Goal: Transaction & Acquisition: Purchase product/service

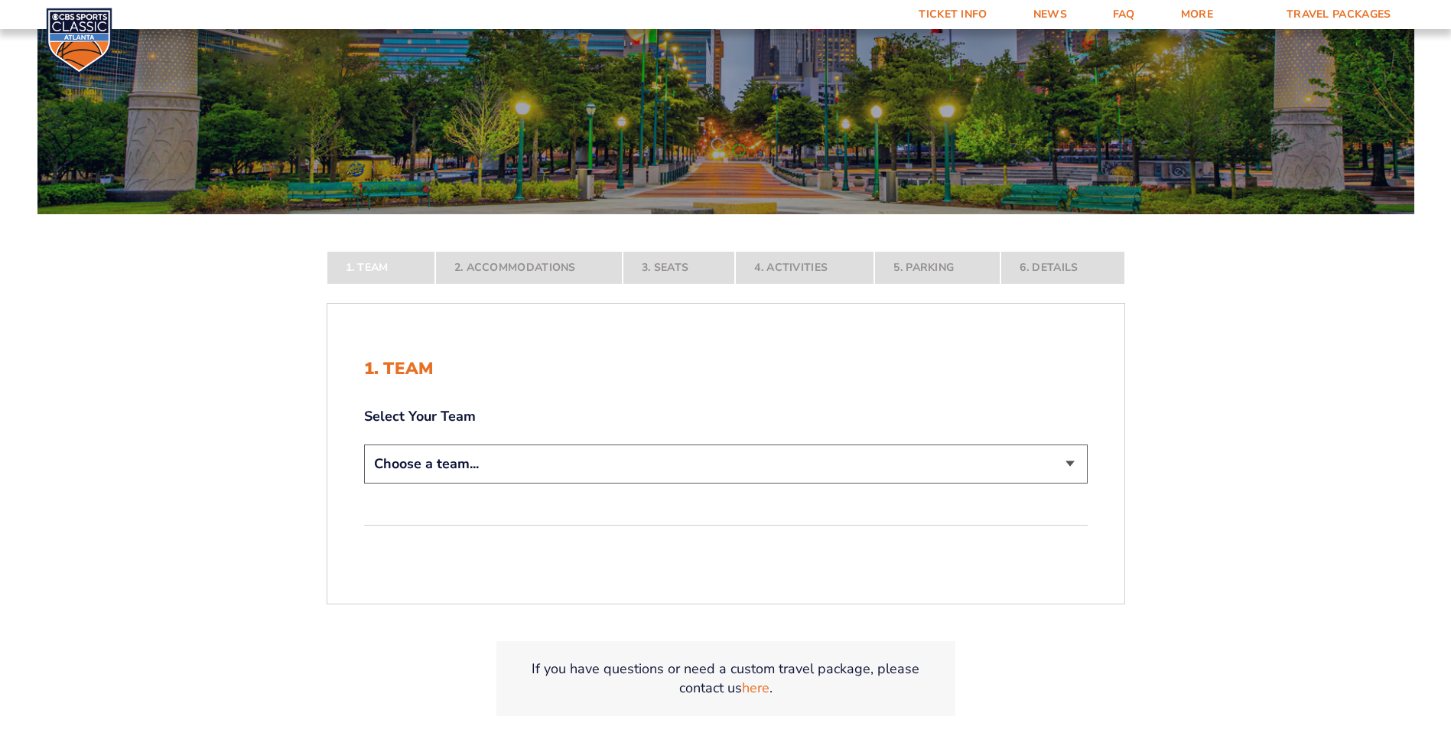
scroll to position [230, 0]
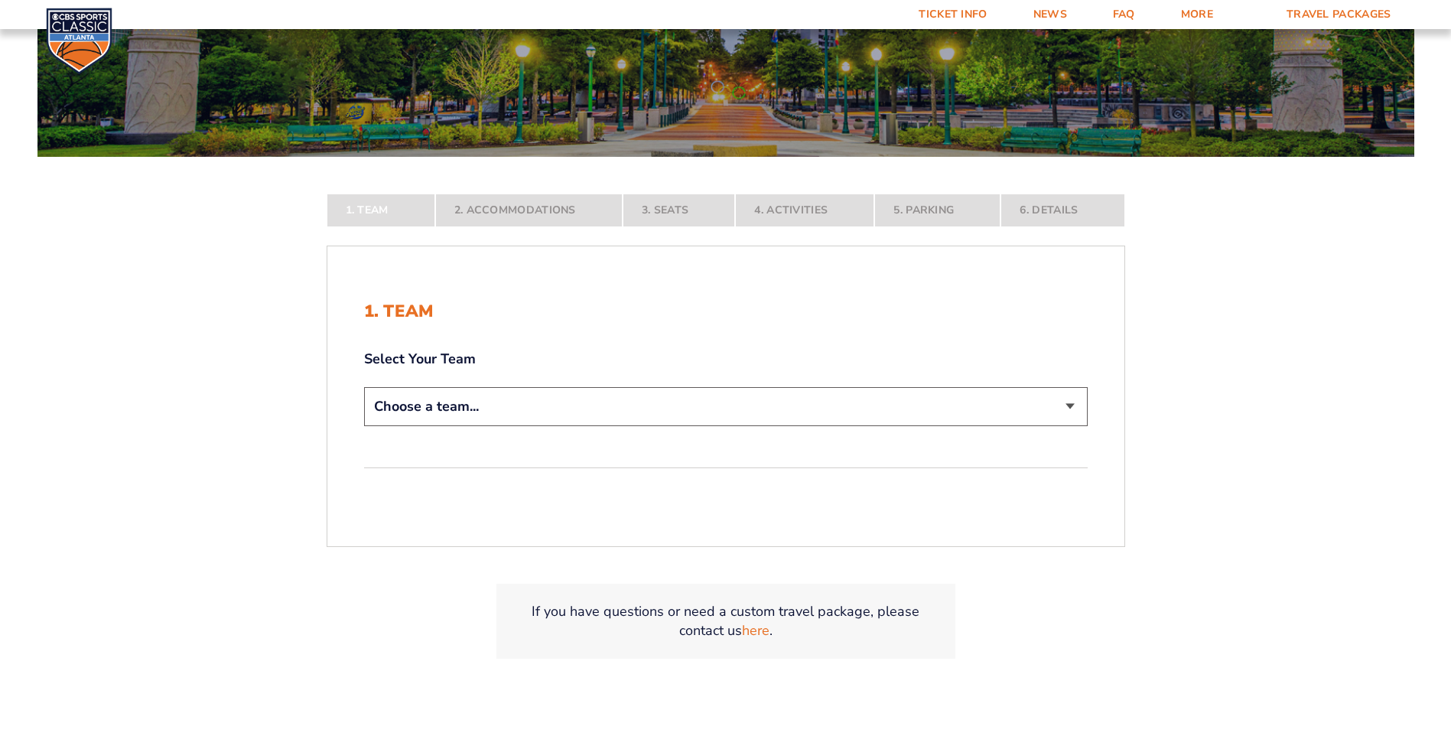
click at [1065, 409] on select "Choose a team... [US_STATE] Wildcats [US_STATE] State Buckeyes [US_STATE] Tar H…" at bounding box center [726, 406] width 724 height 39
select select "12956"
click at [364, 426] on select "Choose a team... [US_STATE] Wildcats [US_STATE] State Buckeyes [US_STATE] Tar H…" at bounding box center [726, 406] width 724 height 39
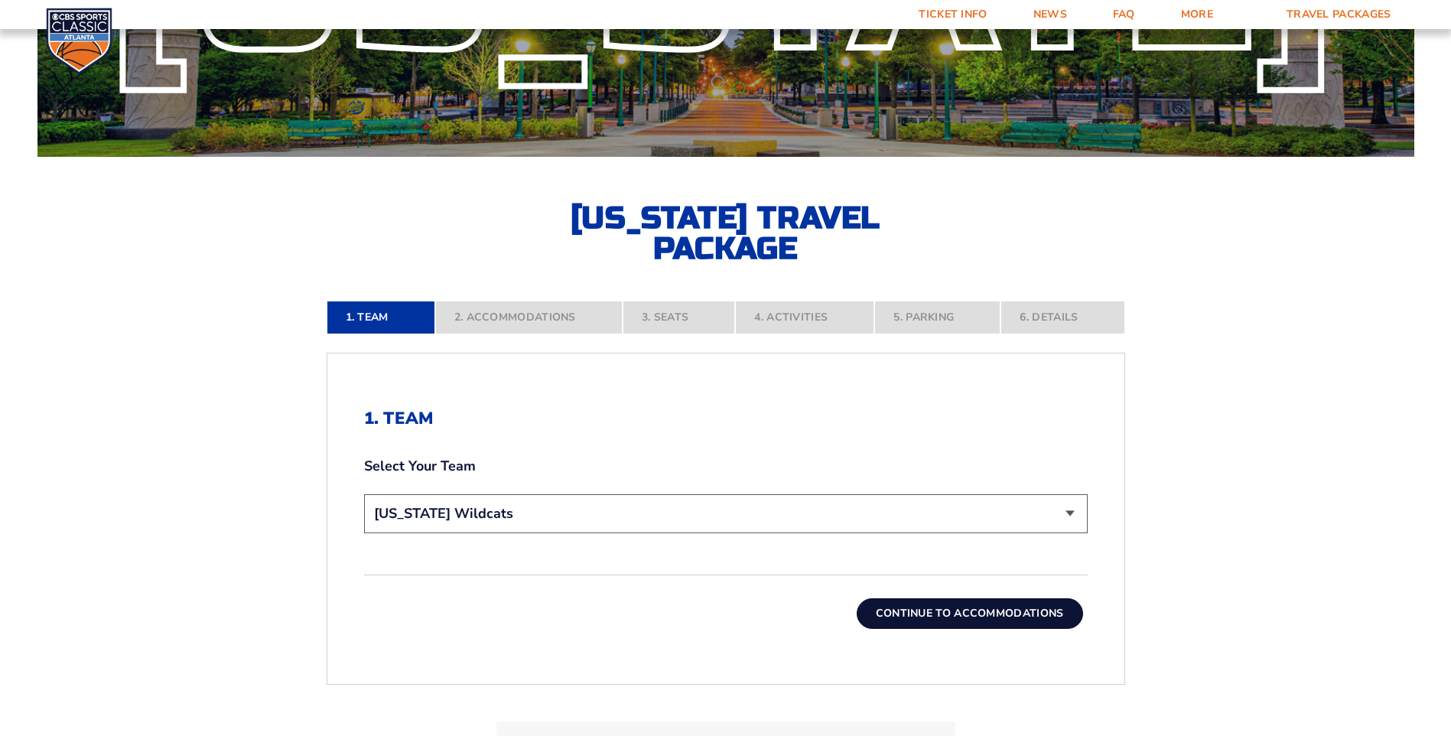
click at [957, 617] on button "Continue To Accommodations" at bounding box center [970, 613] width 226 height 31
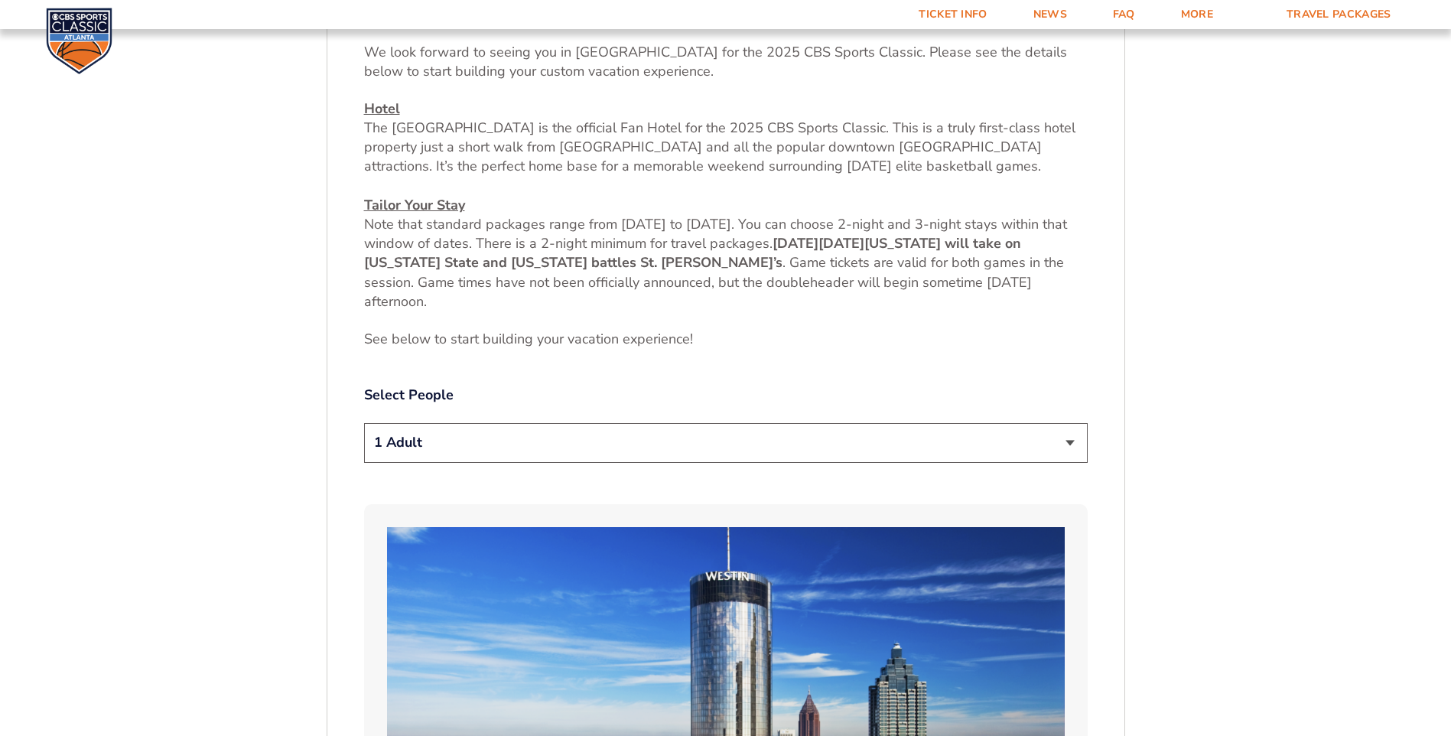
scroll to position [654, 0]
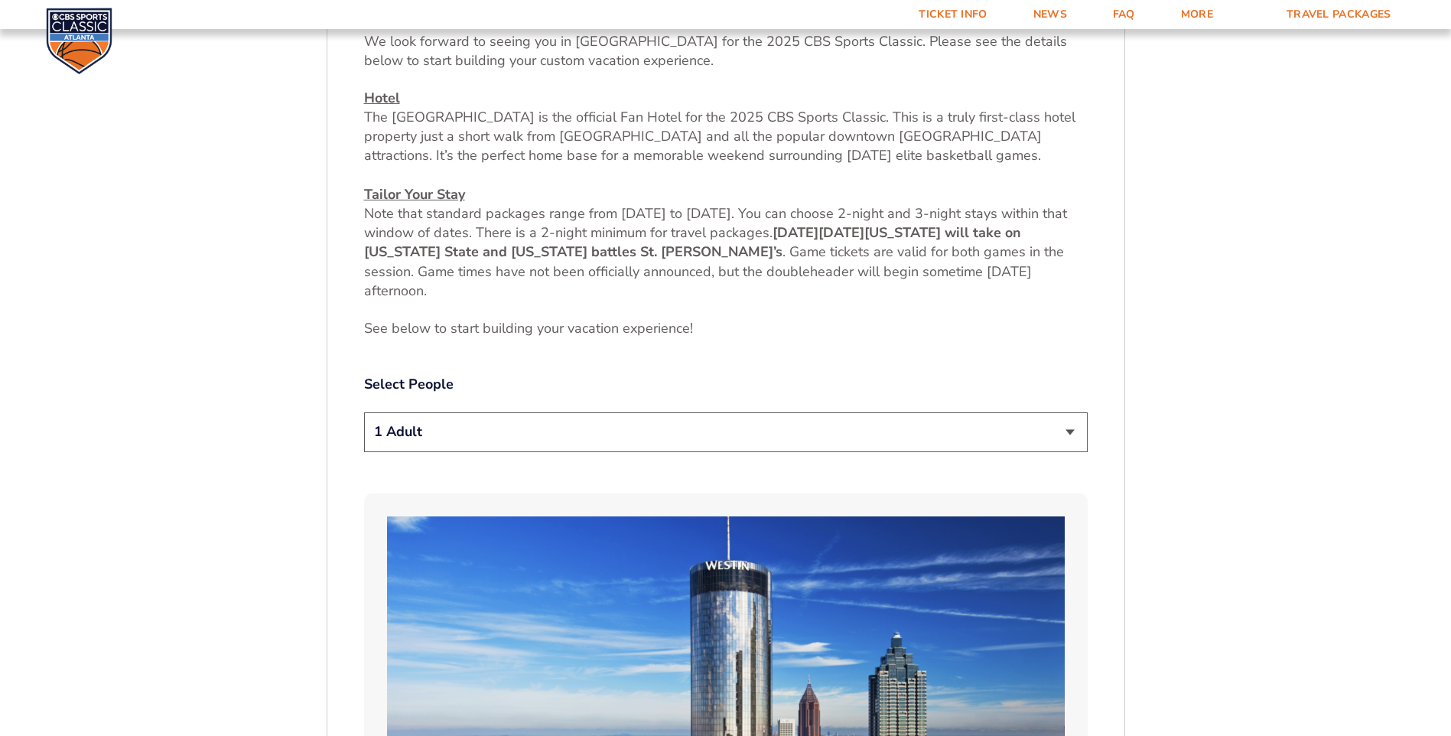
click at [1072, 435] on select "1 Adult 2 Adults 3 Adults 4 Adults 2 Adults + 1 Child 2 Adults + 2 Children 2 A…" at bounding box center [726, 431] width 724 height 39
select select "2 Adults"
click at [364, 412] on select "1 Adult 2 Adults 3 Adults 4 Adults 2 Adults + 1 Child 2 Adults + 2 Children 2 A…" at bounding box center [726, 431] width 724 height 39
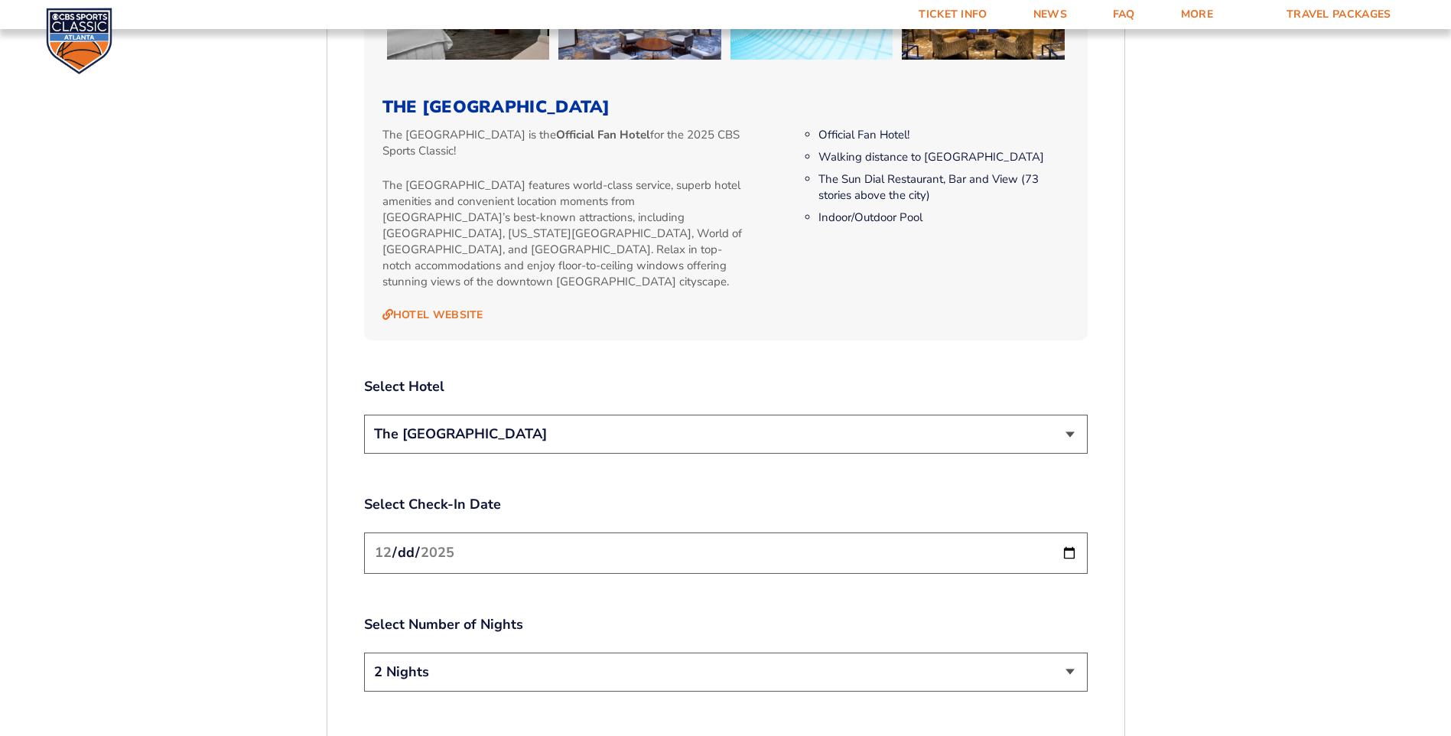
scroll to position [1725, 0]
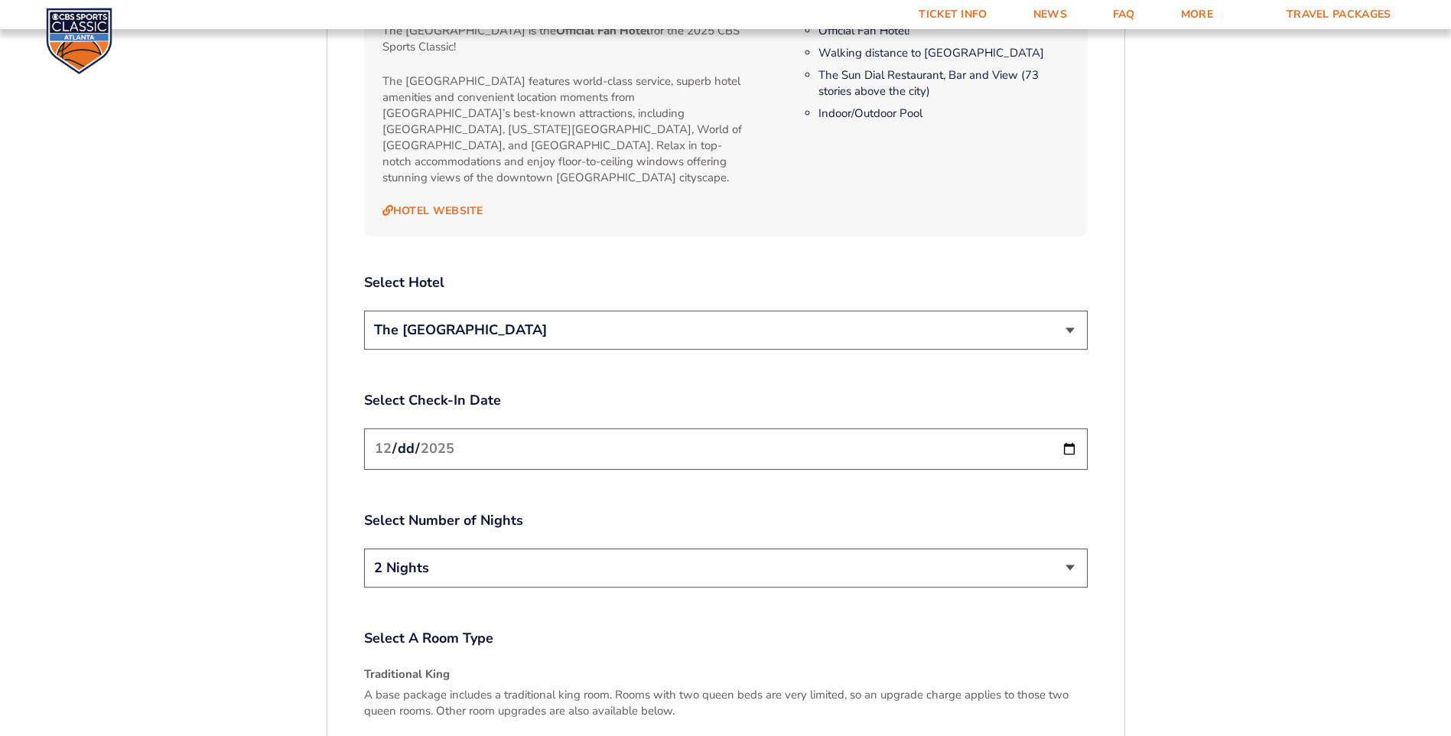
click at [1073, 316] on select "The [GEOGRAPHIC_DATA]" at bounding box center [726, 330] width 724 height 39
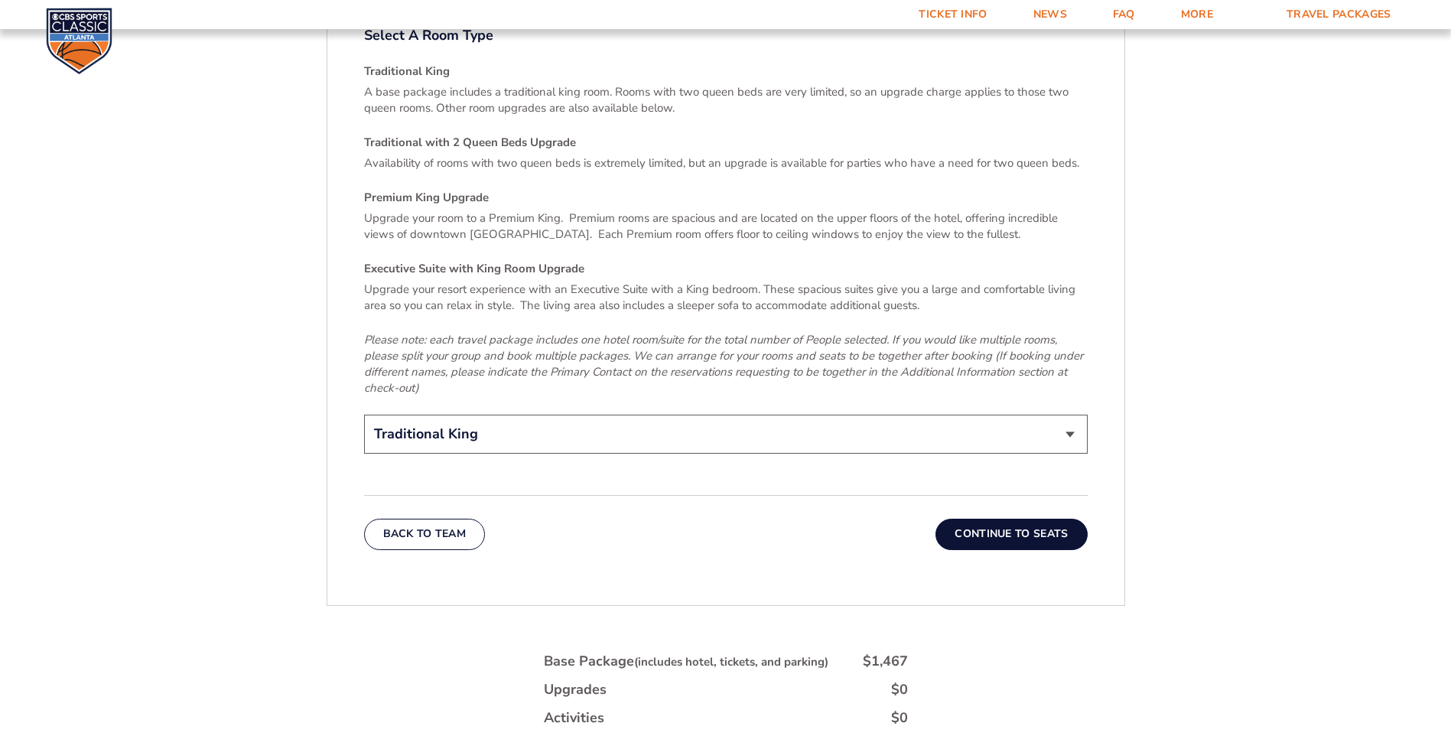
scroll to position [2338, 0]
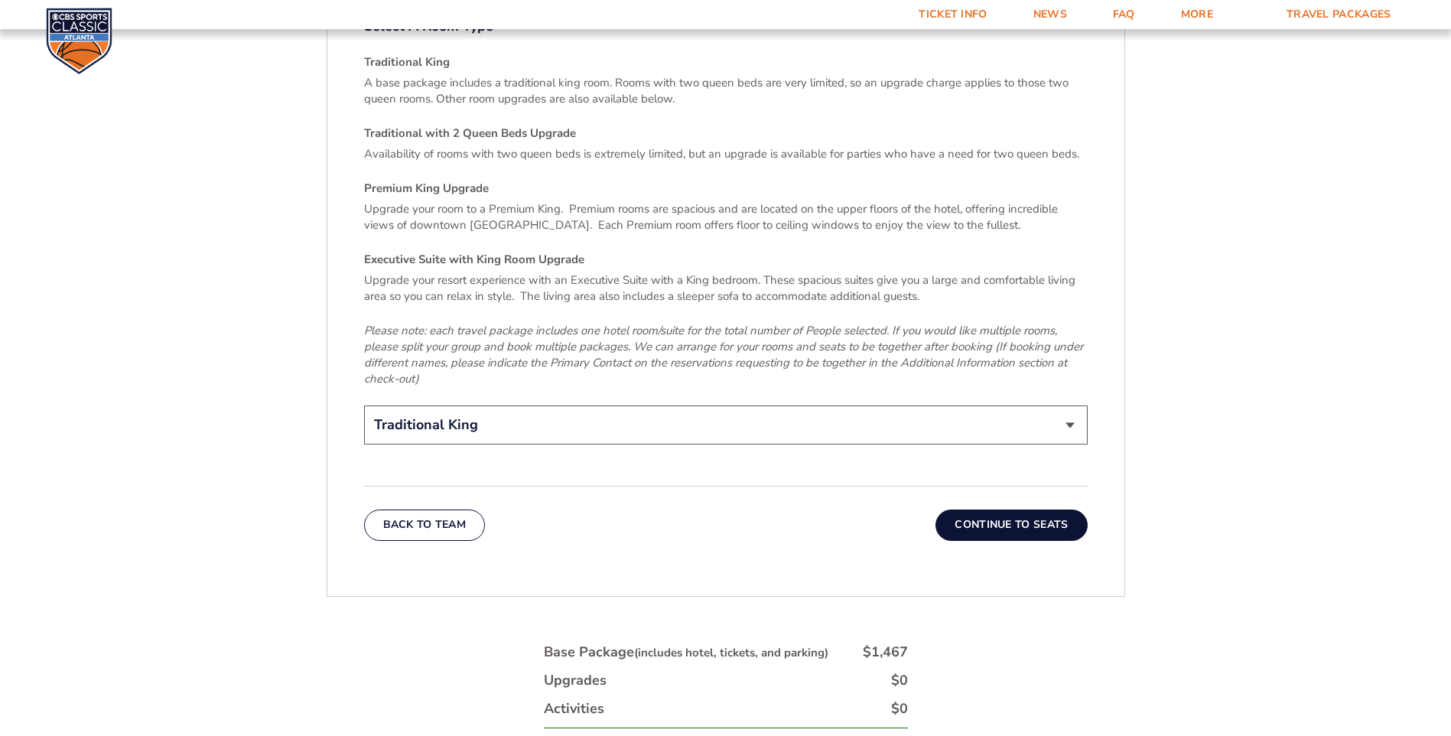
click at [1024, 512] on button "Continue To Seats" at bounding box center [1011, 525] width 151 height 31
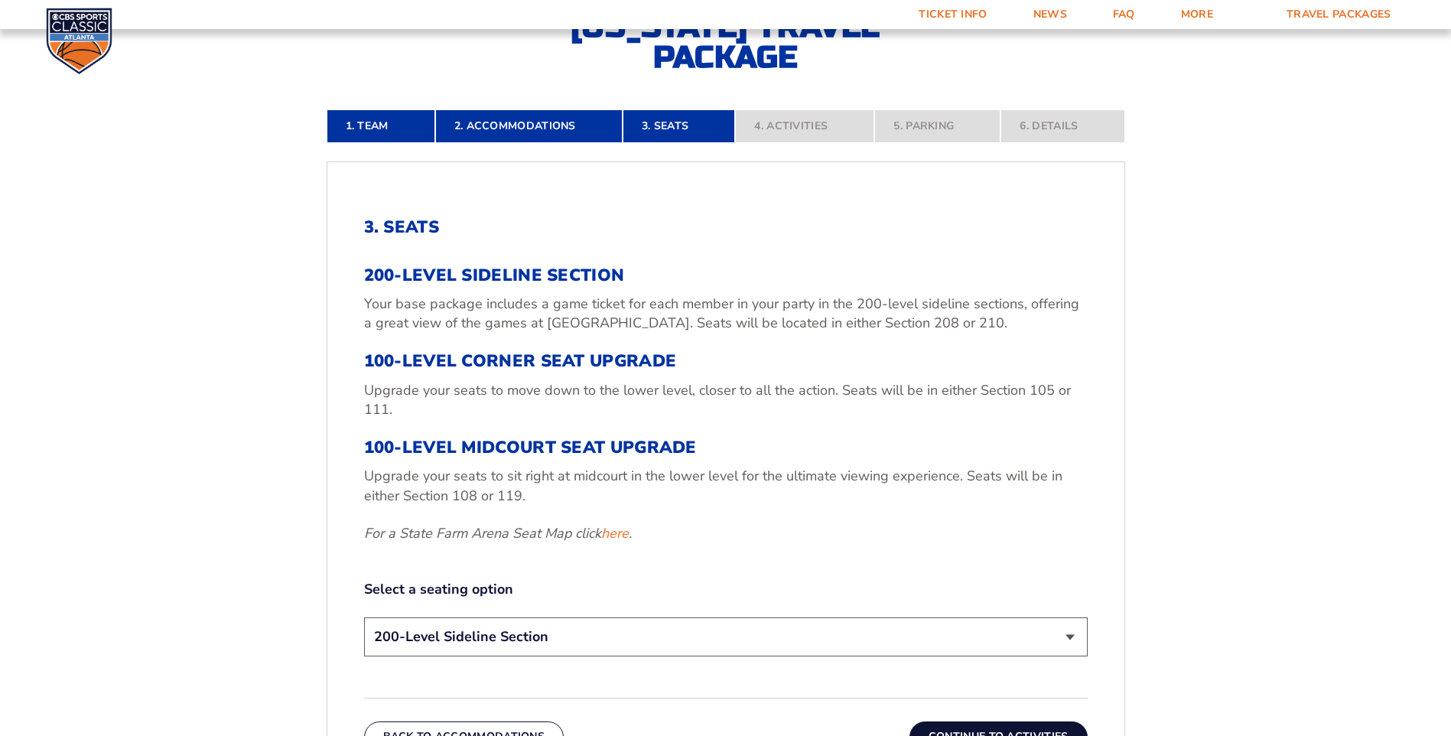
scroll to position [578, 0]
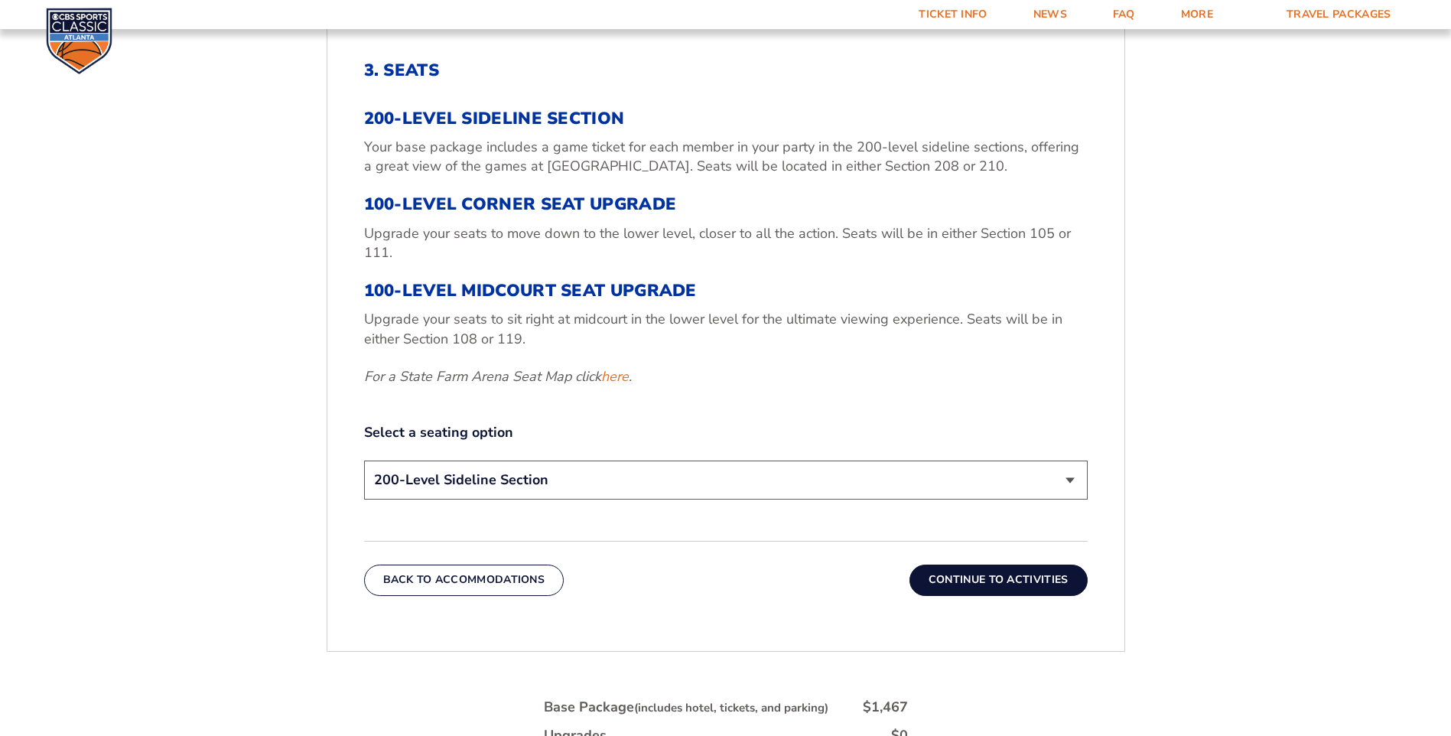
click at [1074, 478] on select "200-Level Sideline Section 100-Level Corner Seat Upgrade (+$120 per person) 100…" at bounding box center [726, 480] width 724 height 39
select select "100-Level Midcourt Seat Upgrade"
click at [364, 461] on select "200-Level Sideline Section 100-Level Corner Seat Upgrade (+$120 per person) 100…" at bounding box center [726, 480] width 724 height 39
click at [1074, 482] on select "200-Level Sideline Section 100-Level Corner Seat Upgrade (+$120 per person) 100…" at bounding box center [726, 480] width 724 height 39
click at [364, 461] on select "200-Level Sideline Section 100-Level Corner Seat Upgrade (+$120 per person) 100…" at bounding box center [726, 480] width 724 height 39
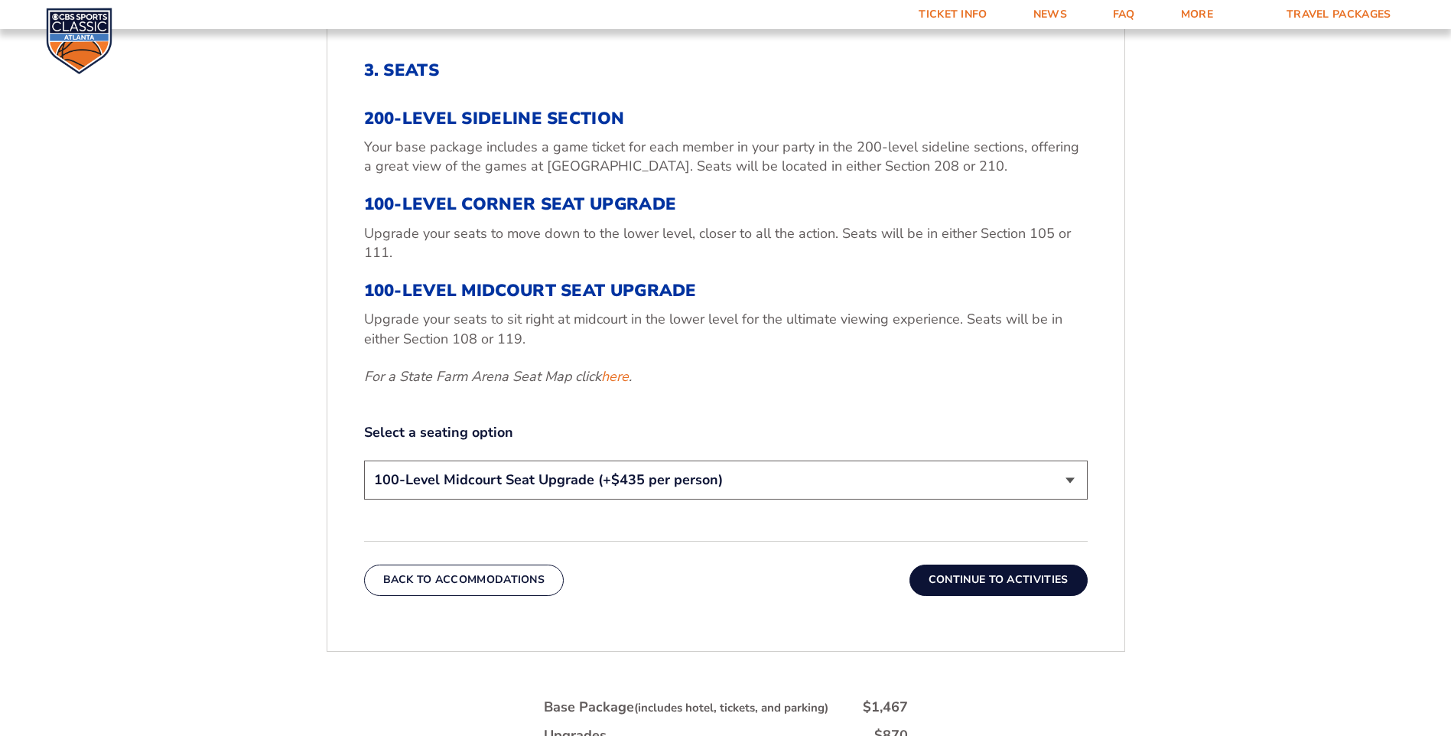
click at [959, 582] on button "Continue To Activities" at bounding box center [999, 580] width 178 height 31
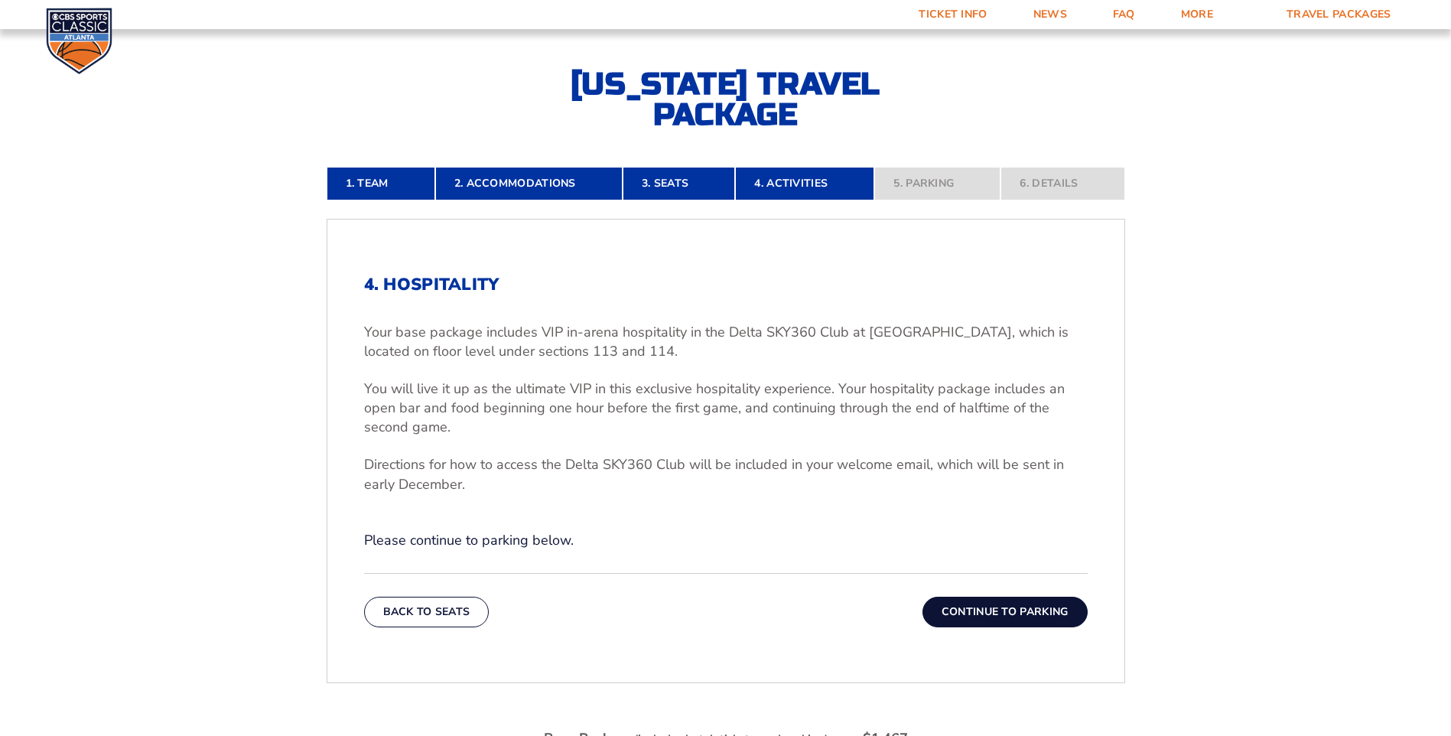
scroll to position [348, 0]
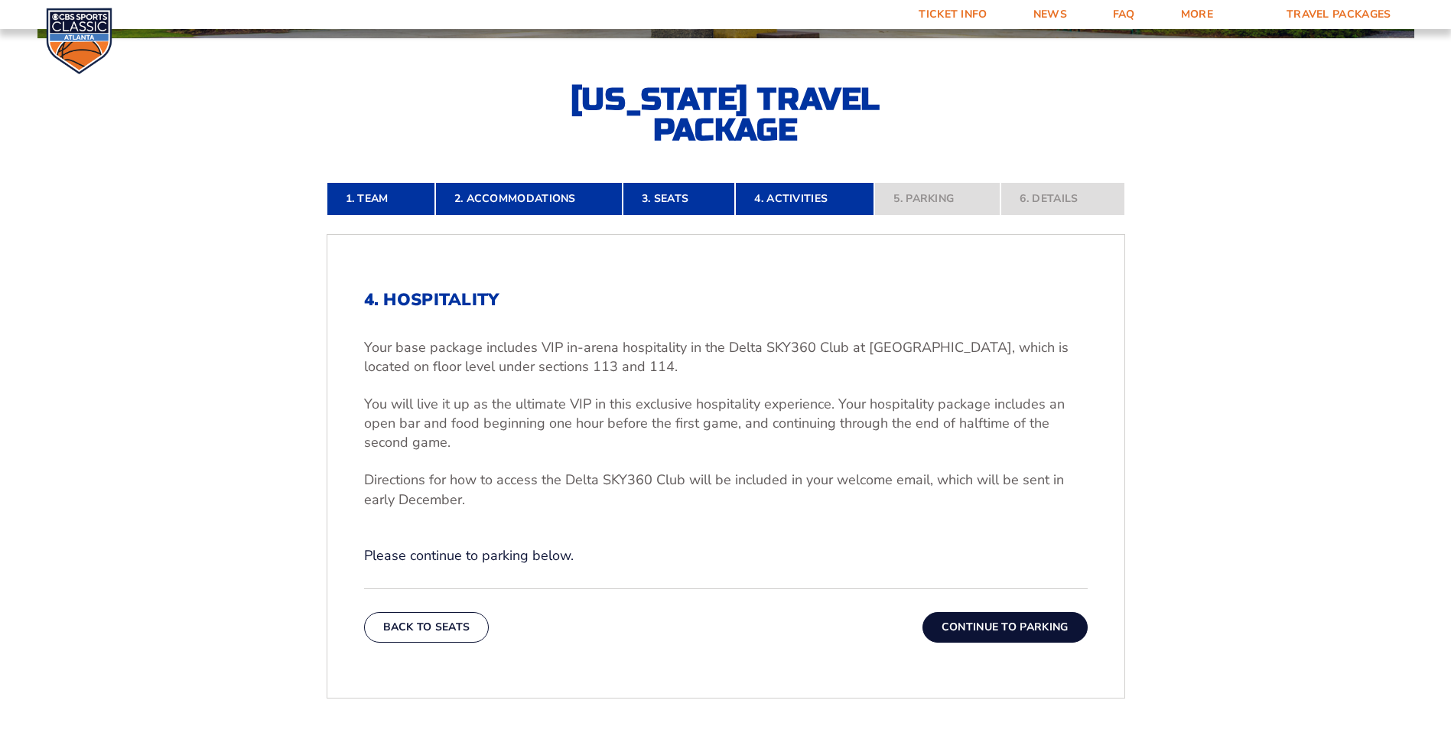
click at [989, 621] on button "Continue To Parking" at bounding box center [1005, 627] width 165 height 31
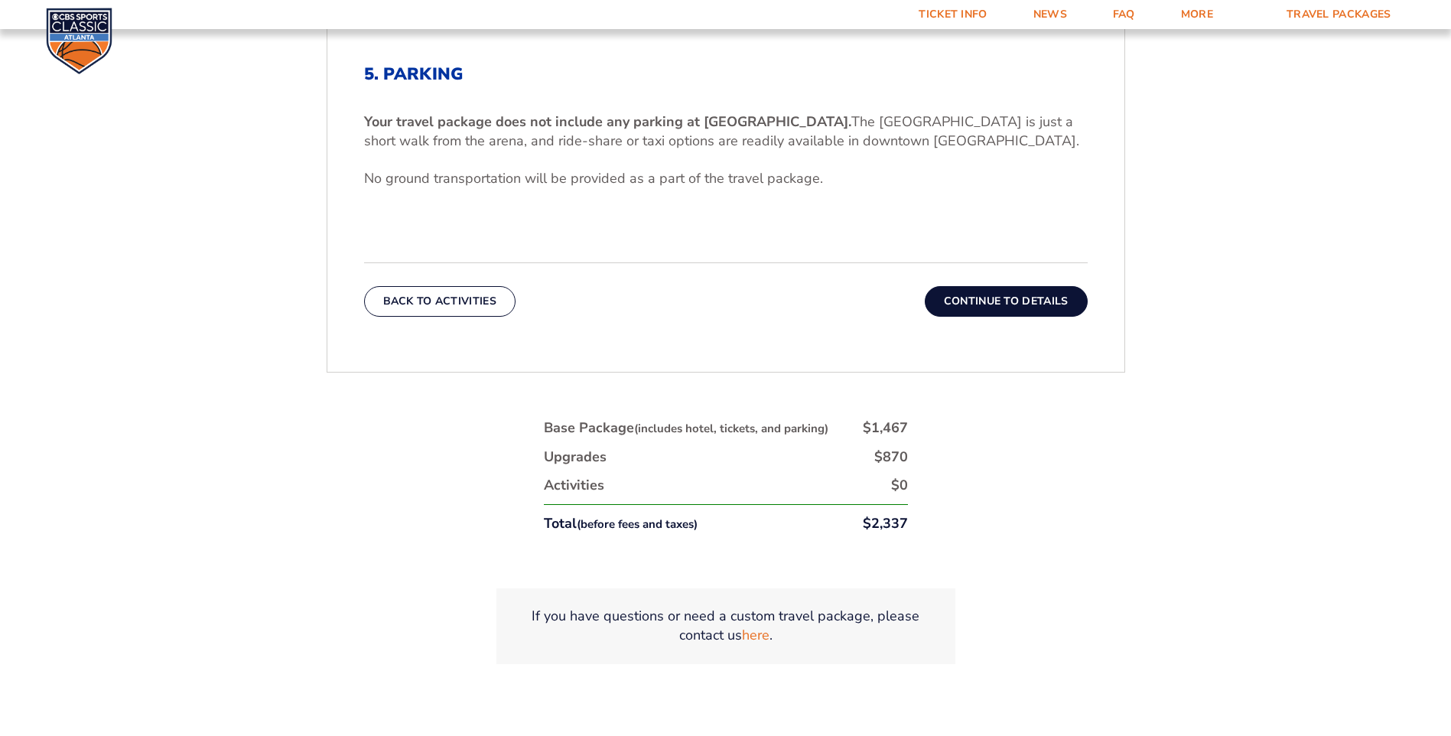
scroll to position [578, 0]
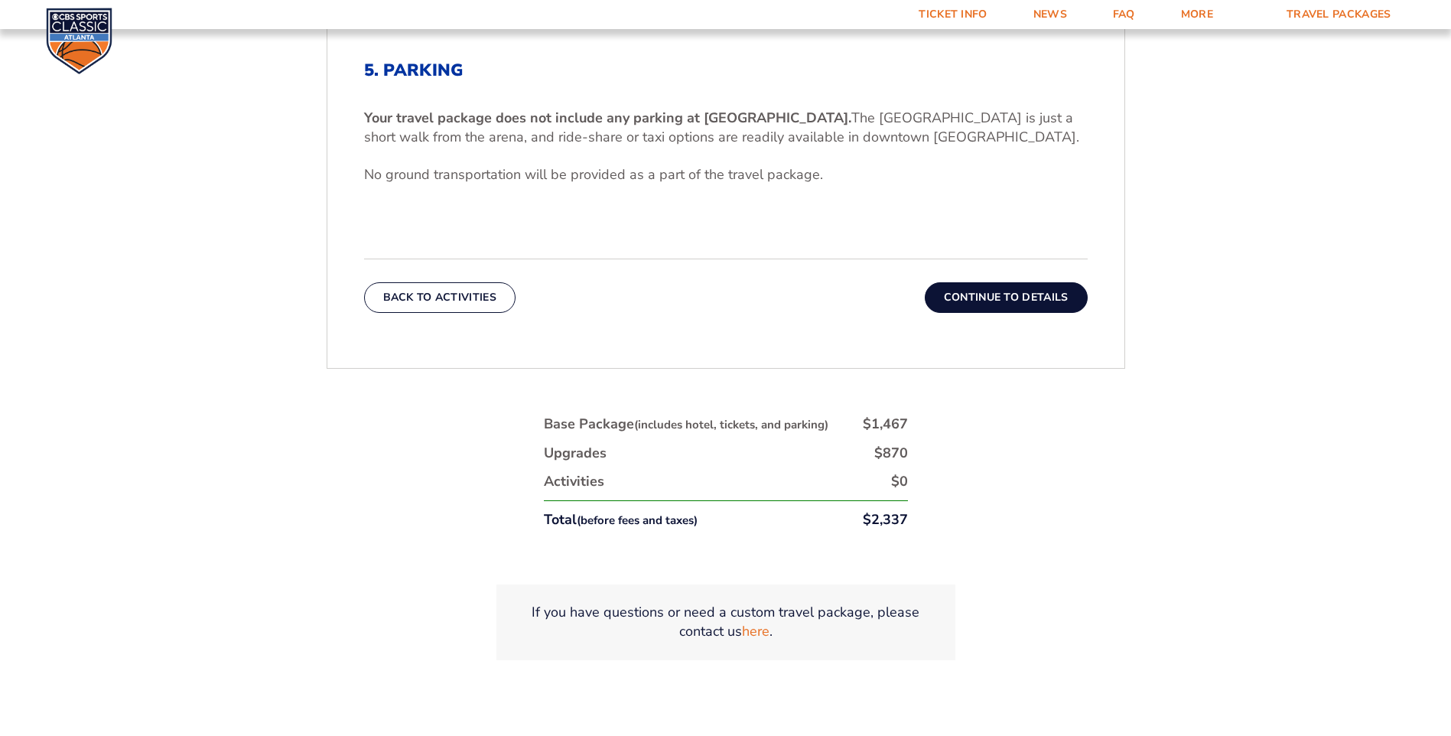
click at [1000, 295] on button "Continue To Details" at bounding box center [1006, 297] width 163 height 31
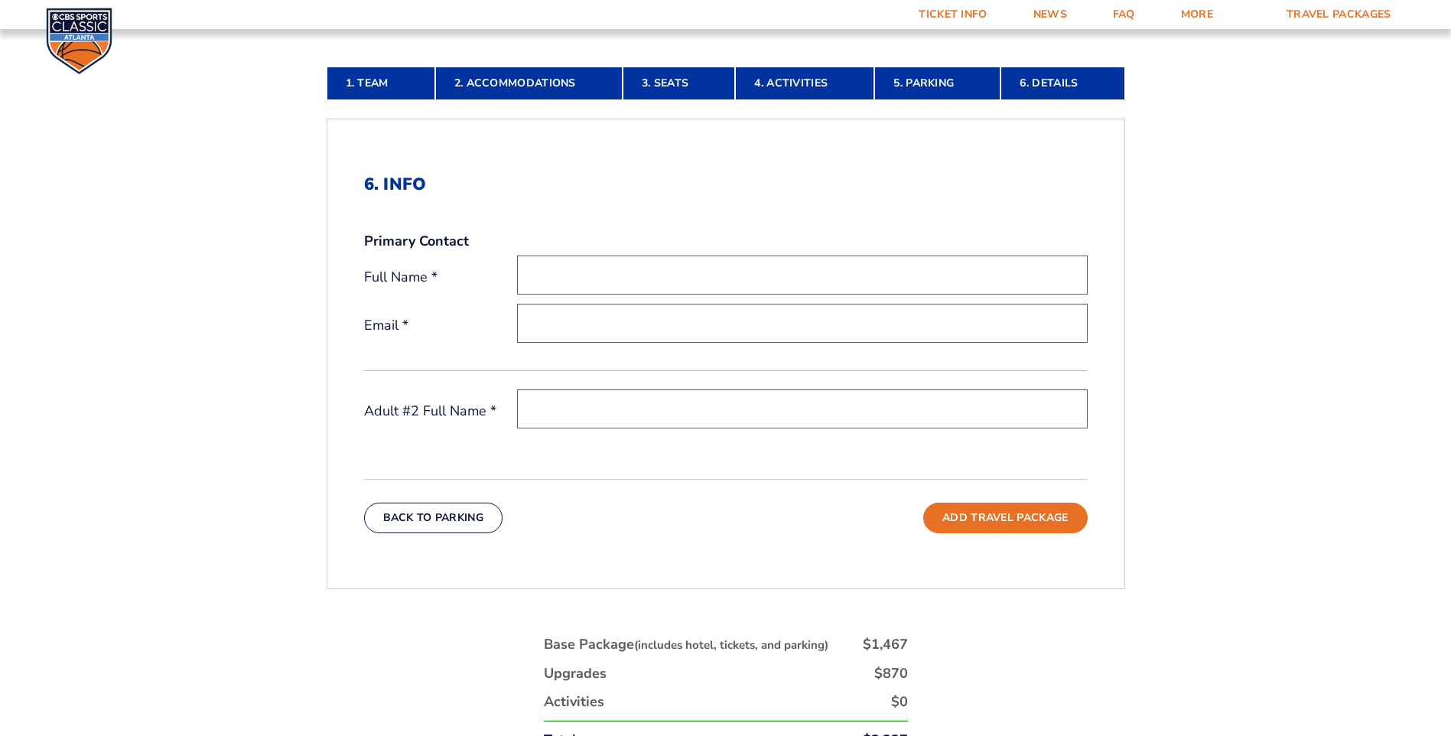
scroll to position [425, 0]
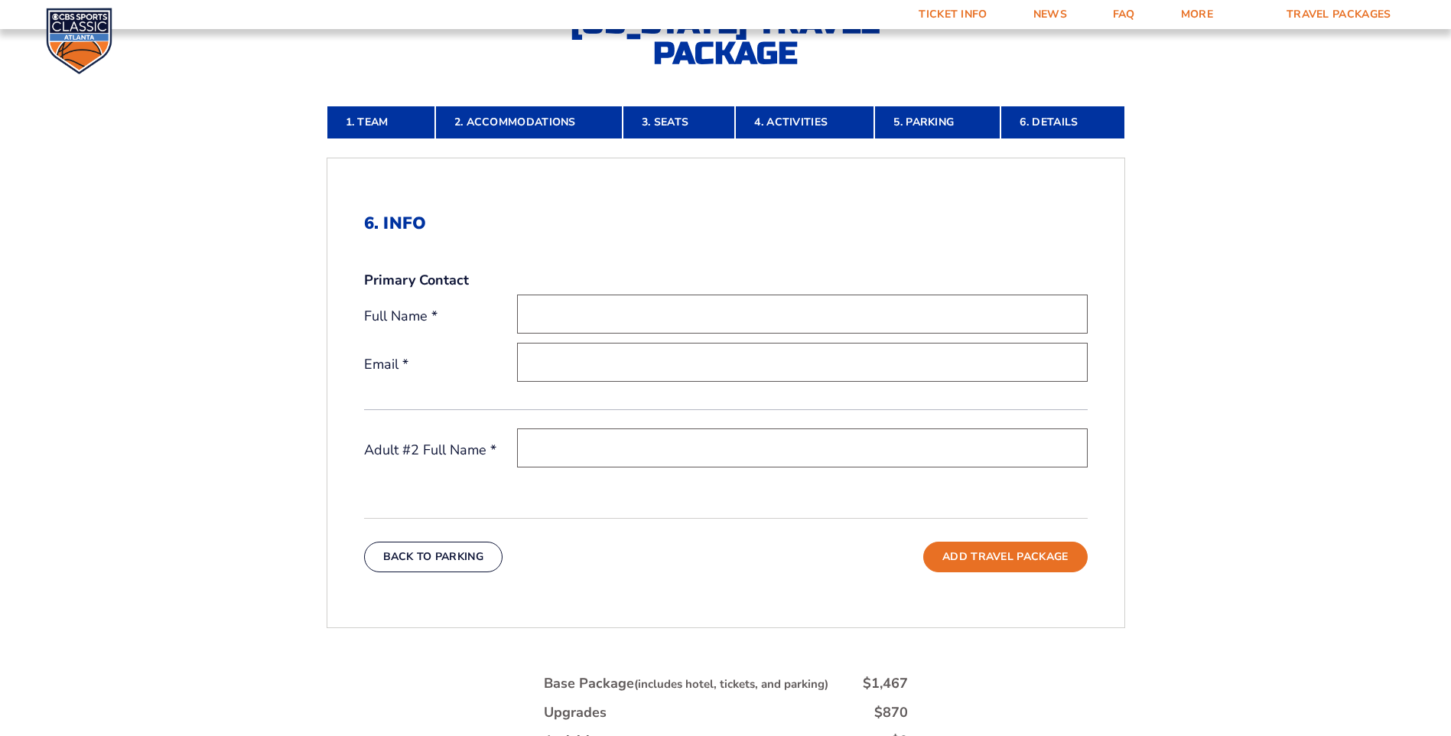
click at [531, 318] on input "text" at bounding box center [802, 314] width 571 height 39
type input "[PERSON_NAME]"
type input "[PERSON_NAME][EMAIL_ADDRESS][DOMAIN_NAME]"
type input "JRF [PERSON_NAME]"
click at [703, 361] on input "[PERSON_NAME][EMAIL_ADDRESS][DOMAIN_NAME]" at bounding box center [802, 362] width 571 height 39
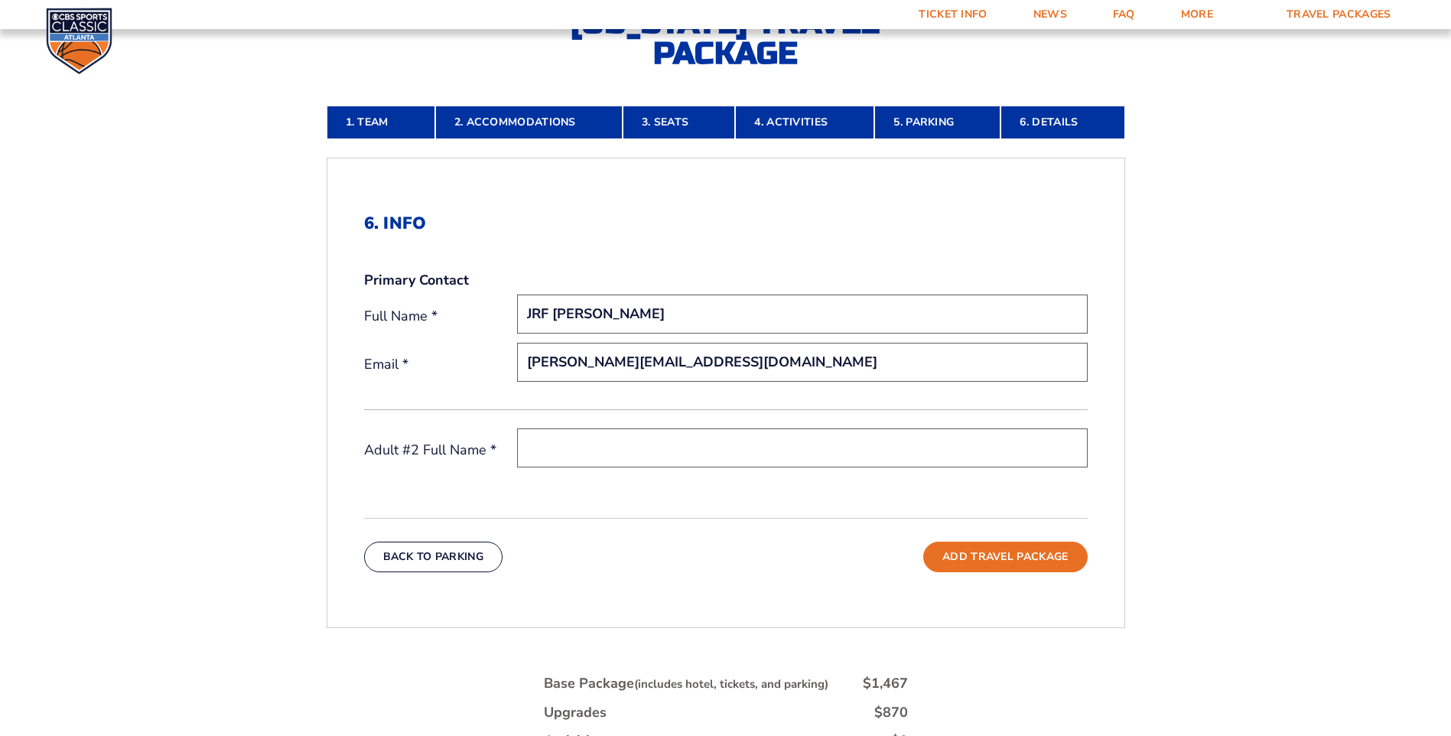
click at [539, 443] on input "text" at bounding box center [802, 447] width 571 height 39
type input "[PERSON_NAME]"
click at [552, 311] on input "JRF [PERSON_NAME]" at bounding box center [802, 314] width 571 height 39
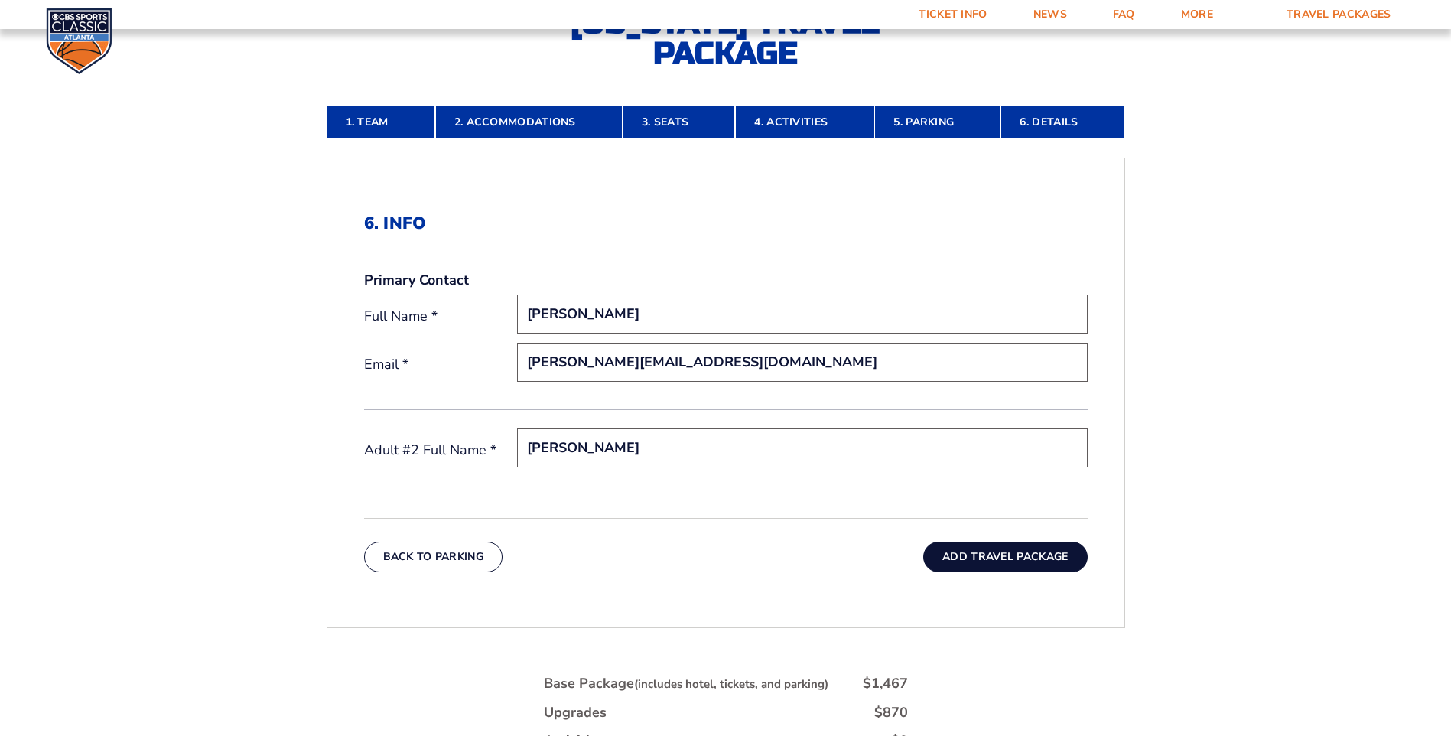
type input "[PERSON_NAME]"
click at [996, 555] on button "Add Travel Package" at bounding box center [1006, 557] width 164 height 31
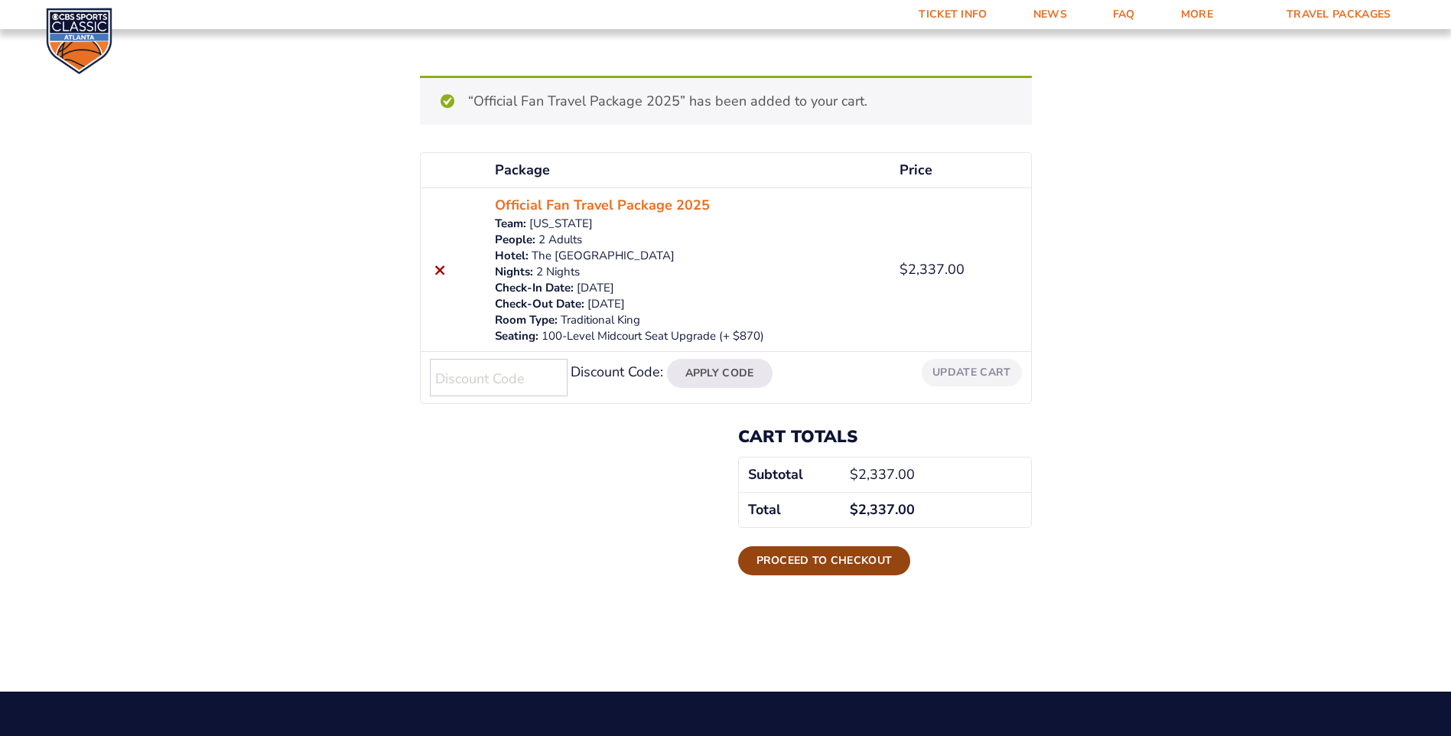
scroll to position [11, 0]
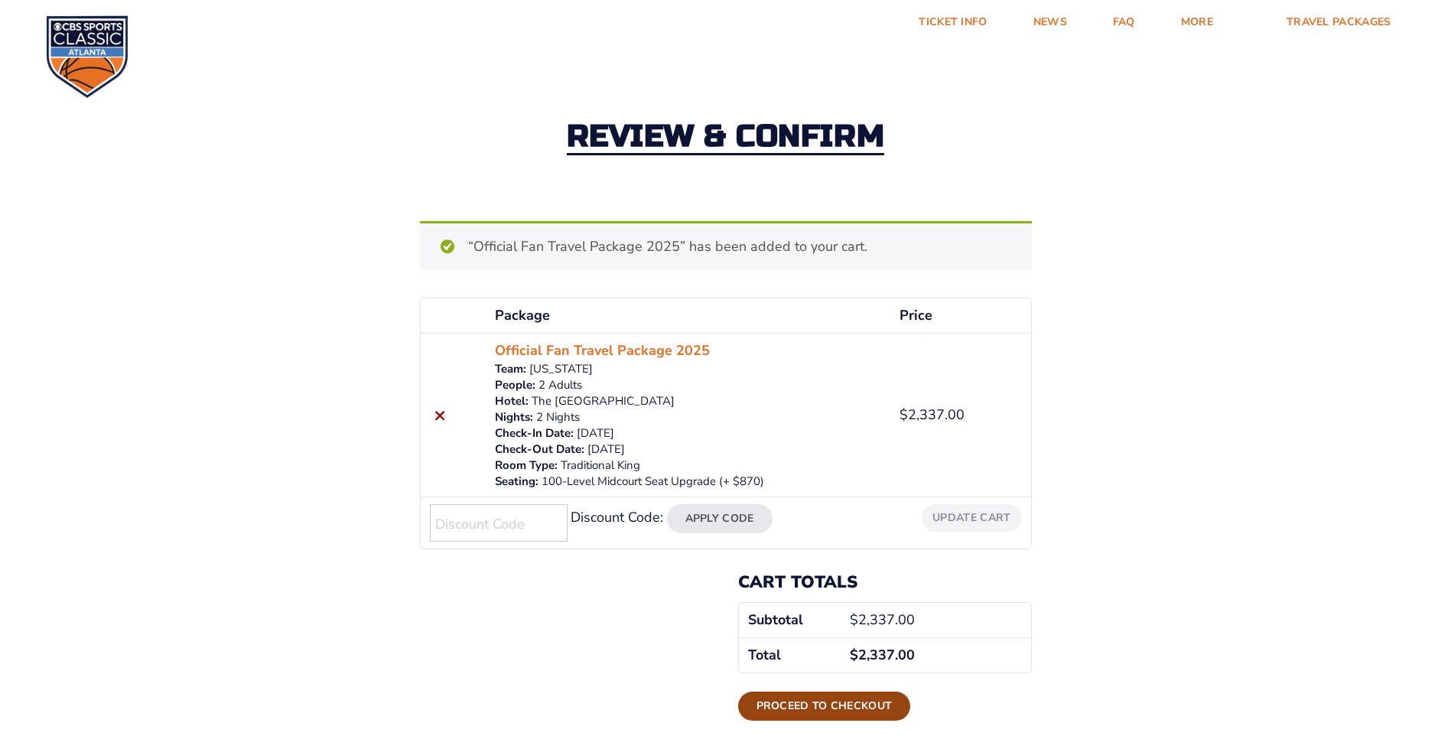
click at [839, 700] on link "Proceed to checkout" at bounding box center [824, 706] width 173 height 29
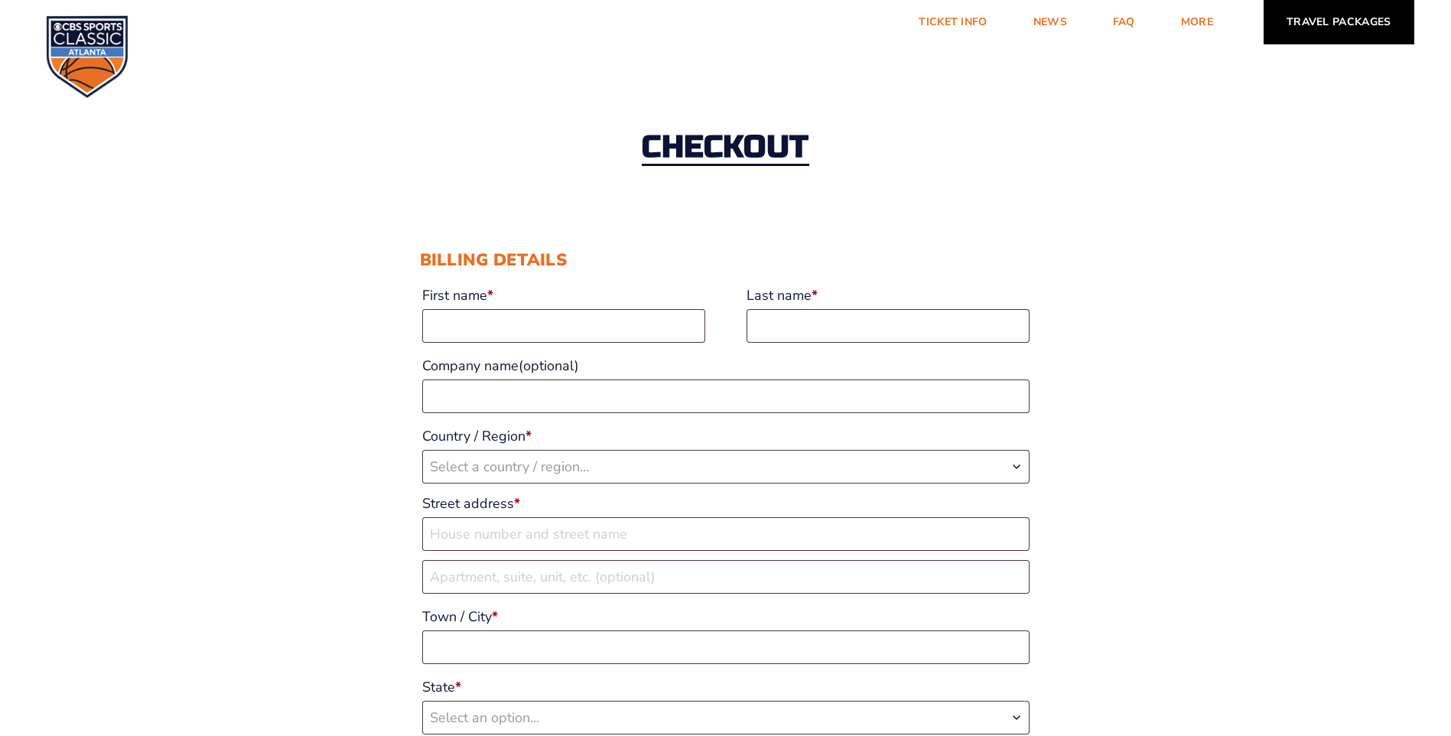
click at [1324, 26] on link "Travel Packages" at bounding box center [1339, 22] width 151 height 44
